Goal: Navigation & Orientation: Find specific page/section

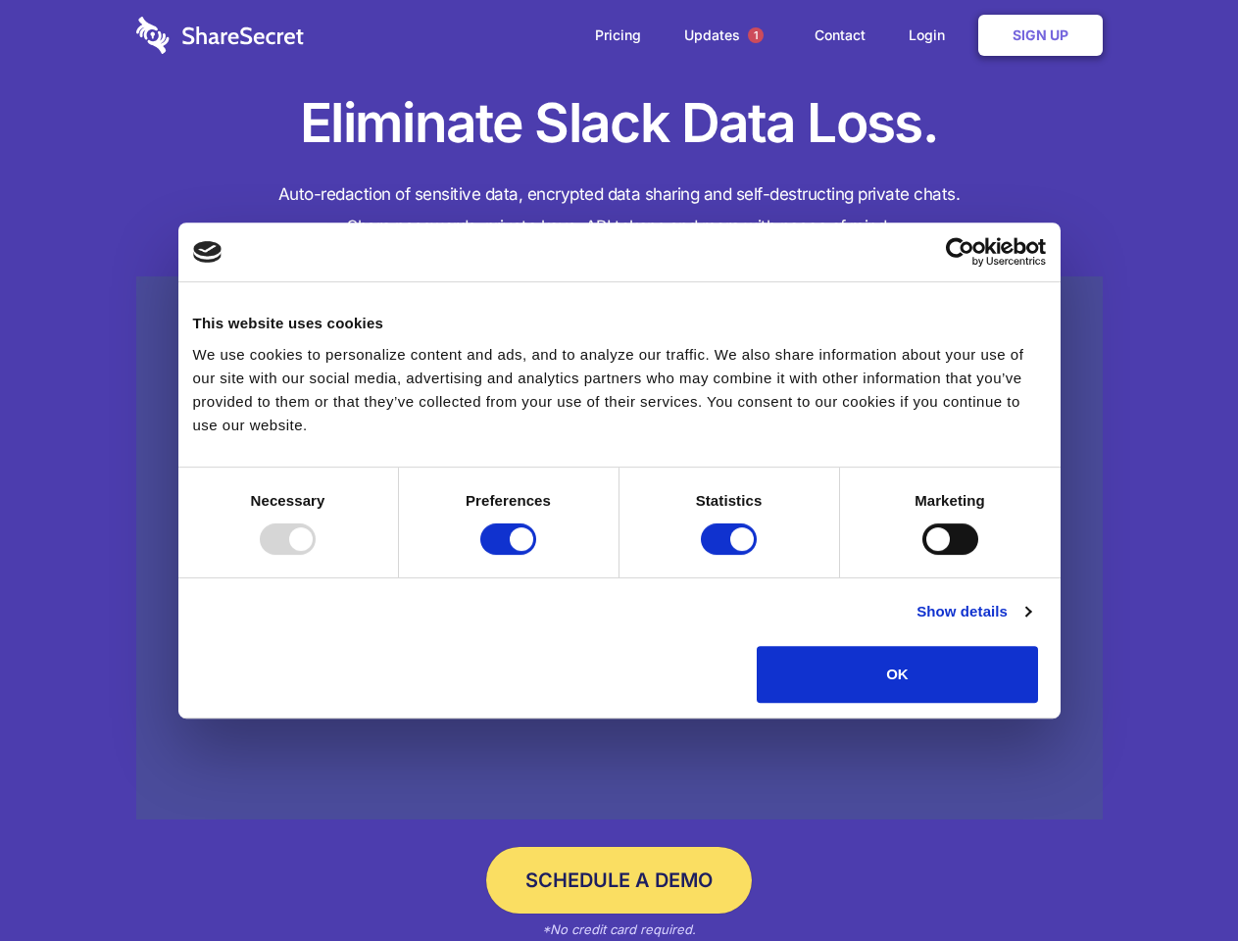
click at [316, 555] on div at bounding box center [288, 538] width 56 height 31
click at [536, 555] on input "Preferences" at bounding box center [508, 538] width 56 height 31
checkbox input "false"
click at [731, 555] on input "Statistics" at bounding box center [729, 538] width 56 height 31
checkbox input "false"
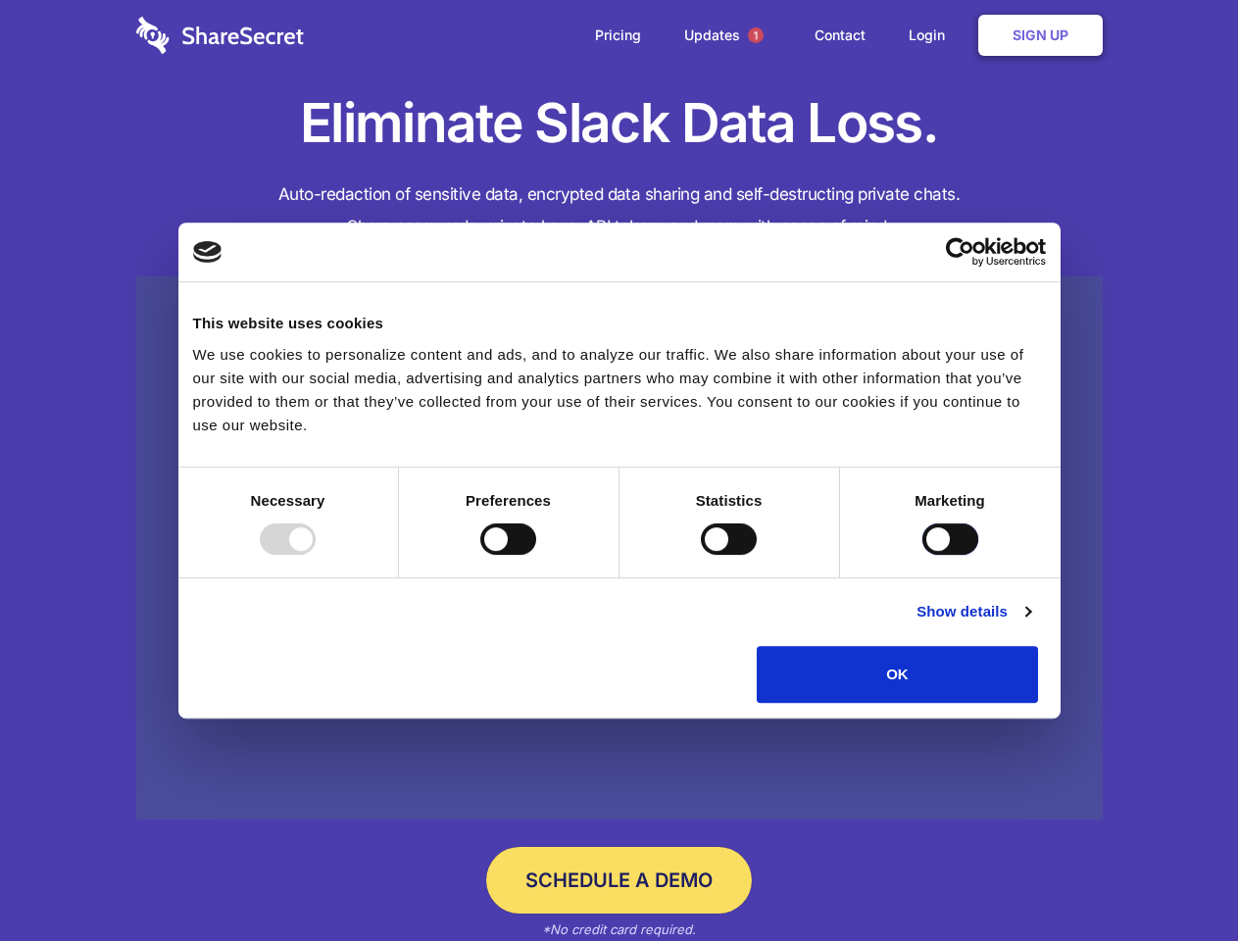
click at [922, 555] on input "Marketing" at bounding box center [950, 538] width 56 height 31
checkbox input "true"
click at [1030, 623] on link "Show details" at bounding box center [973, 612] width 114 height 24
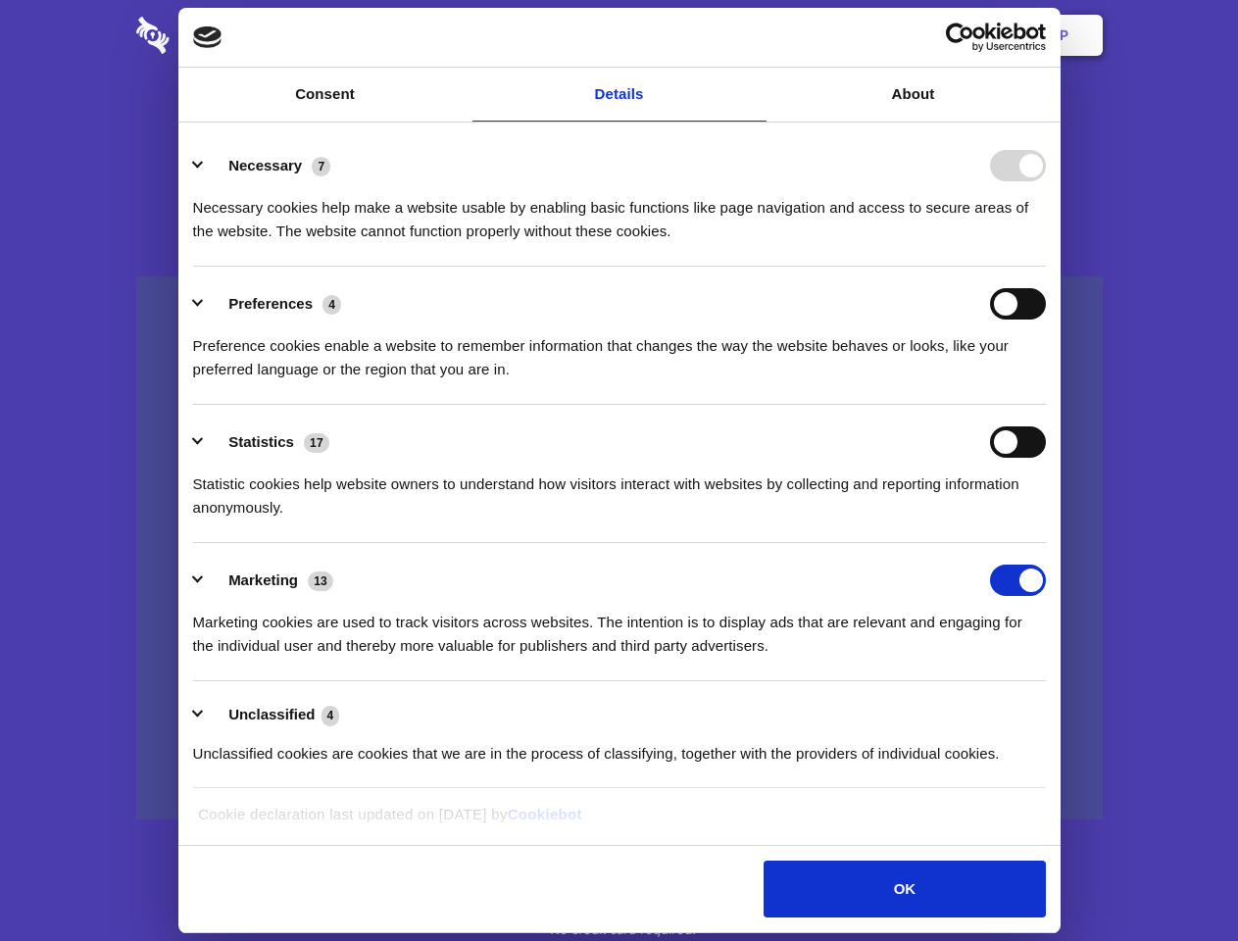
click at [1046, 243] on div "Necessary cookies help make a website usable by enabling basic functions like p…" at bounding box center [619, 212] width 853 height 62
click at [755, 35] on span "1" at bounding box center [756, 35] width 16 height 16
